Goal: Information Seeking & Learning: Learn about a topic

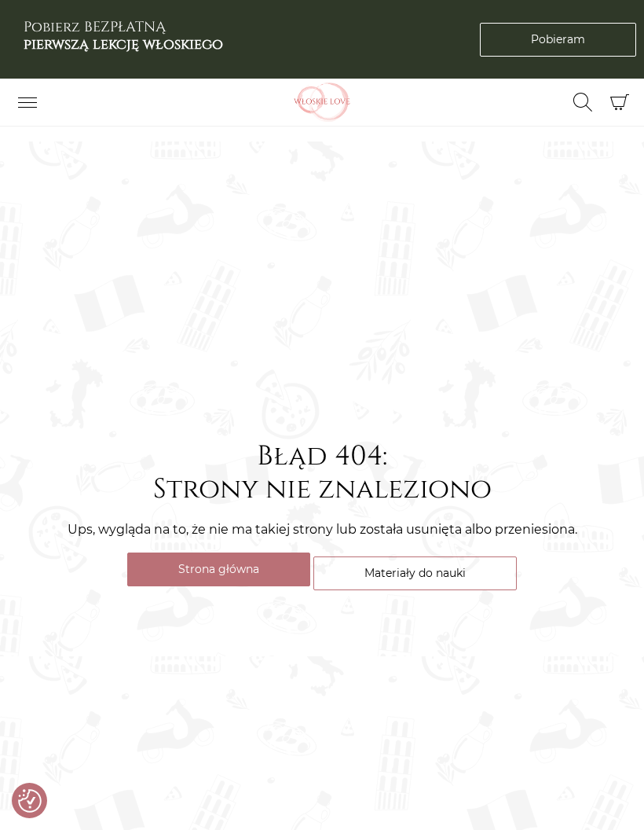
click at [355, 590] on link "Materiały do nauki" at bounding box center [416, 573] width 204 height 34
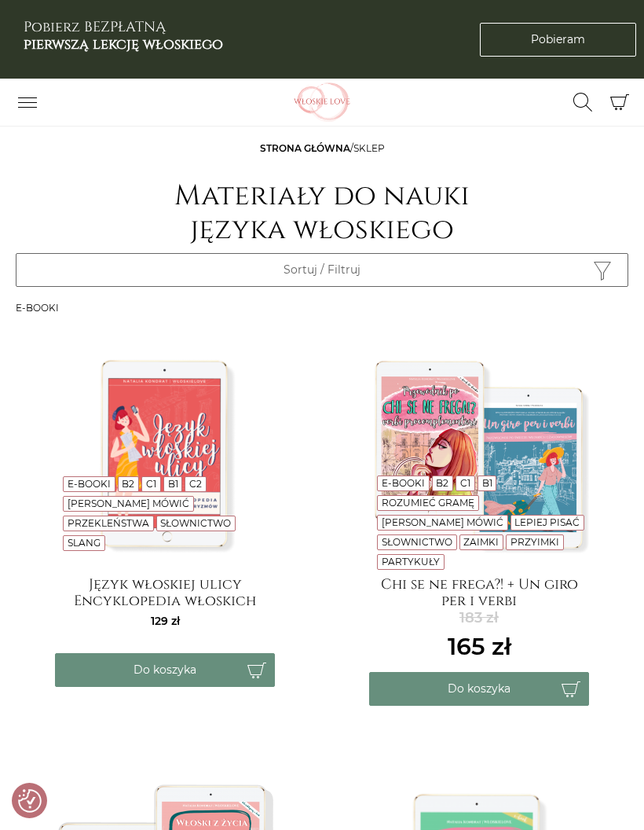
click at [32, 110] on icon "Przełącz nawigację" at bounding box center [27, 102] width 19 height 19
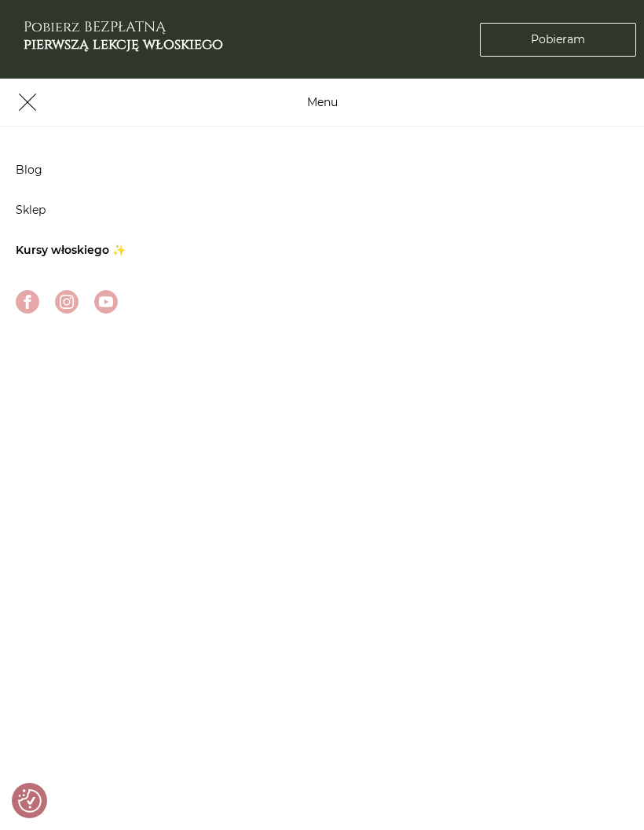
click at [24, 171] on link "Blog" at bounding box center [29, 170] width 27 height 14
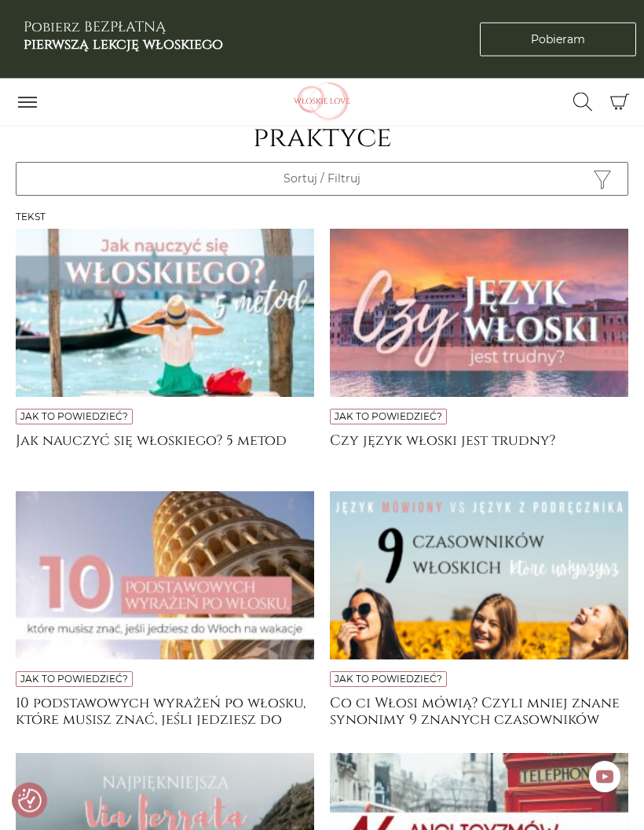
scroll to position [127, 0]
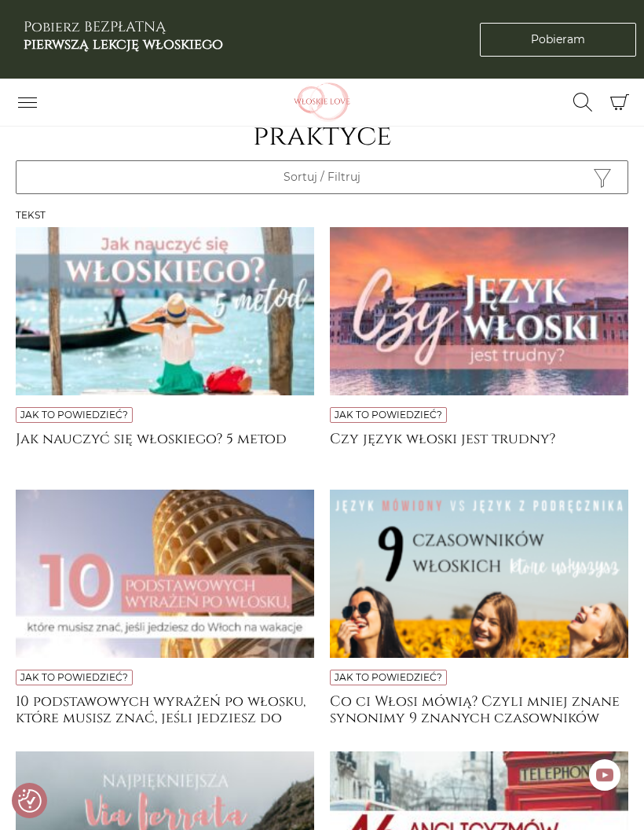
click at [107, 336] on img at bounding box center [165, 311] width 299 height 168
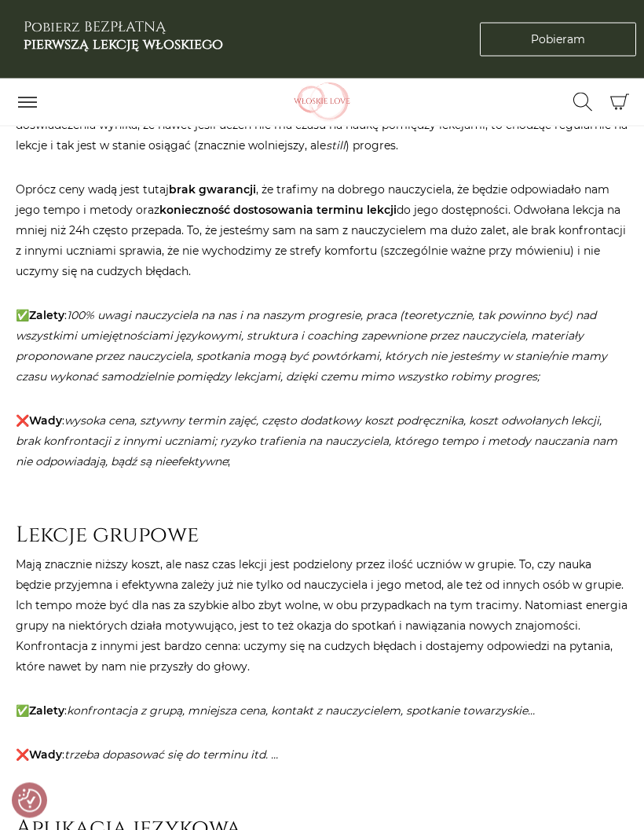
scroll to position [819, 0]
